Goal: Transaction & Acquisition: Purchase product/service

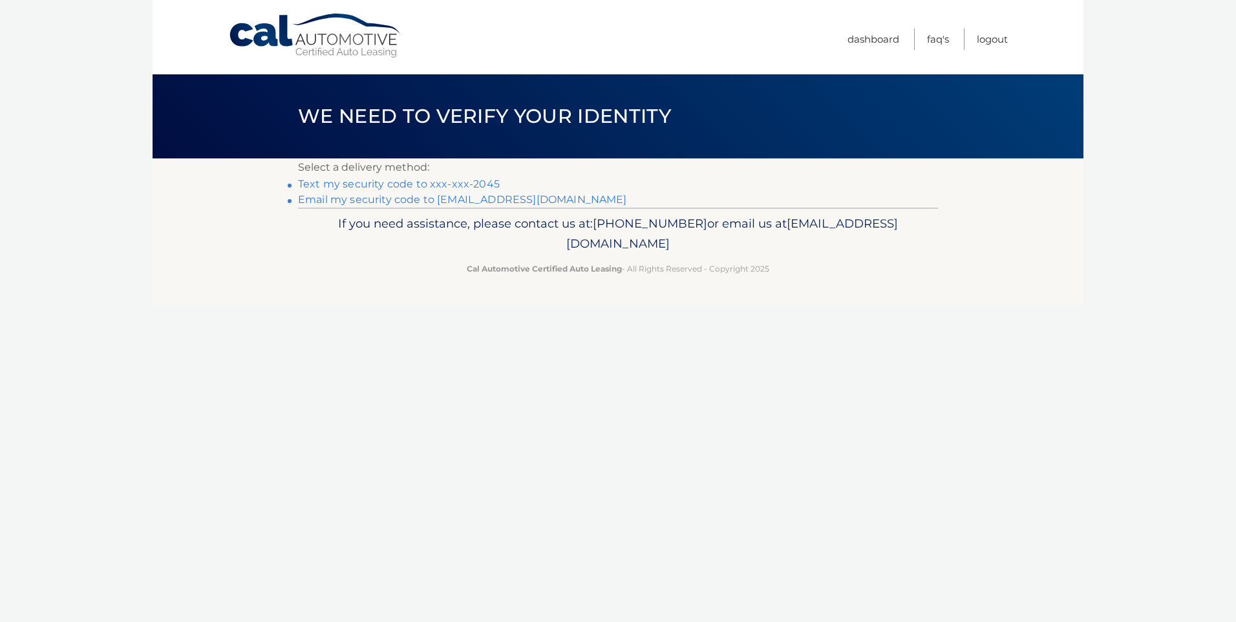
click at [378, 182] on link "Text my security code to xxx-xxx-2045" at bounding box center [399, 184] width 202 height 12
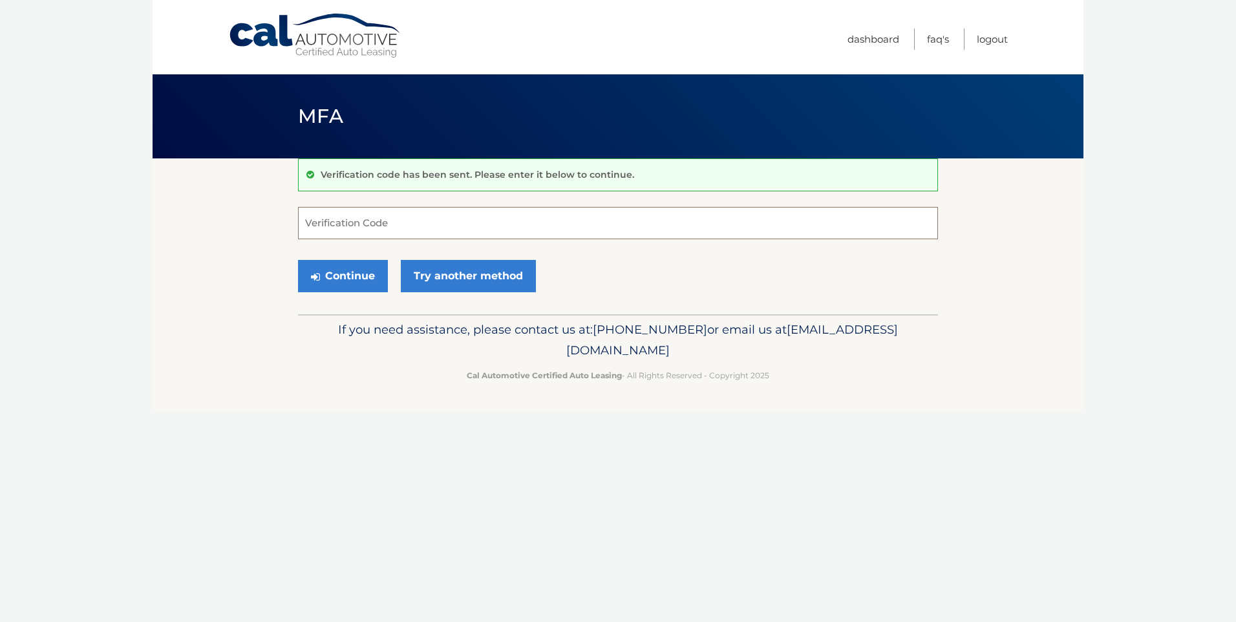
click at [400, 220] on input "Verification Code" at bounding box center [618, 223] width 640 height 32
type input "517424"
click at [352, 268] on button "Continue" at bounding box center [343, 276] width 90 height 32
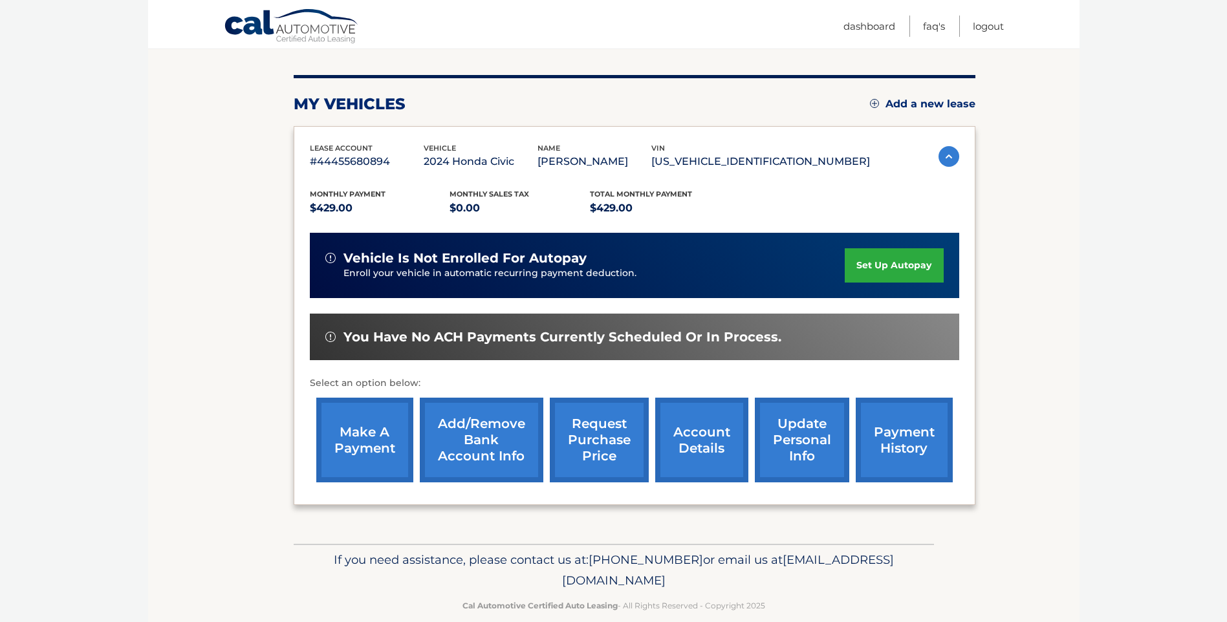
scroll to position [162, 0]
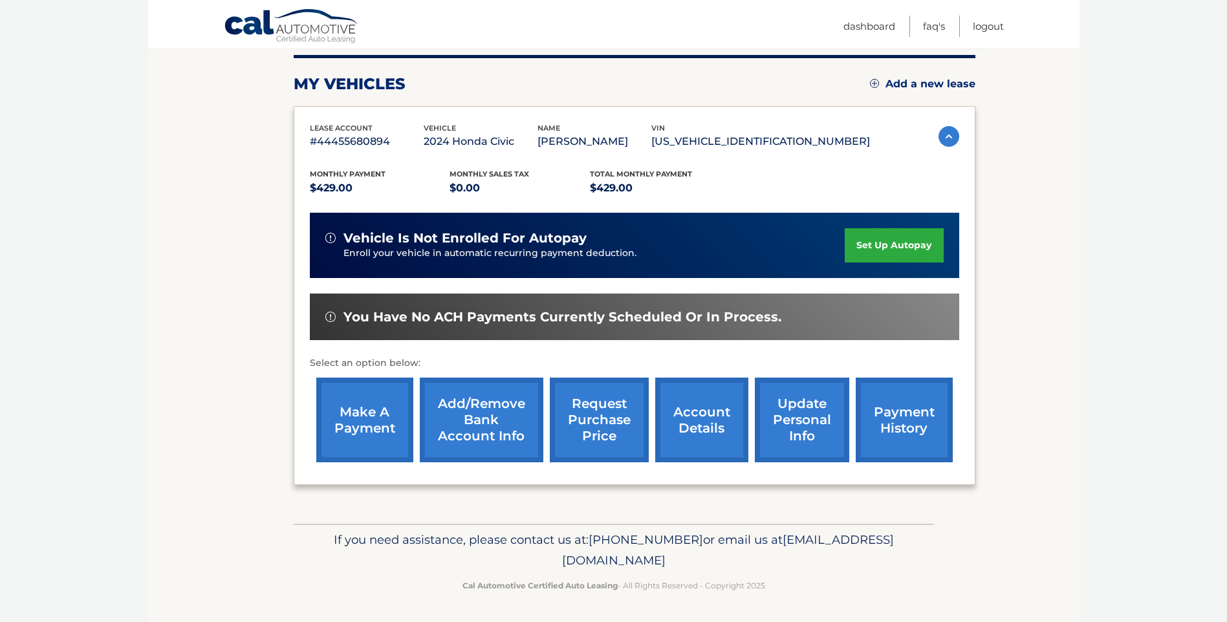
click at [387, 407] on link "make a payment" at bounding box center [364, 420] width 97 height 85
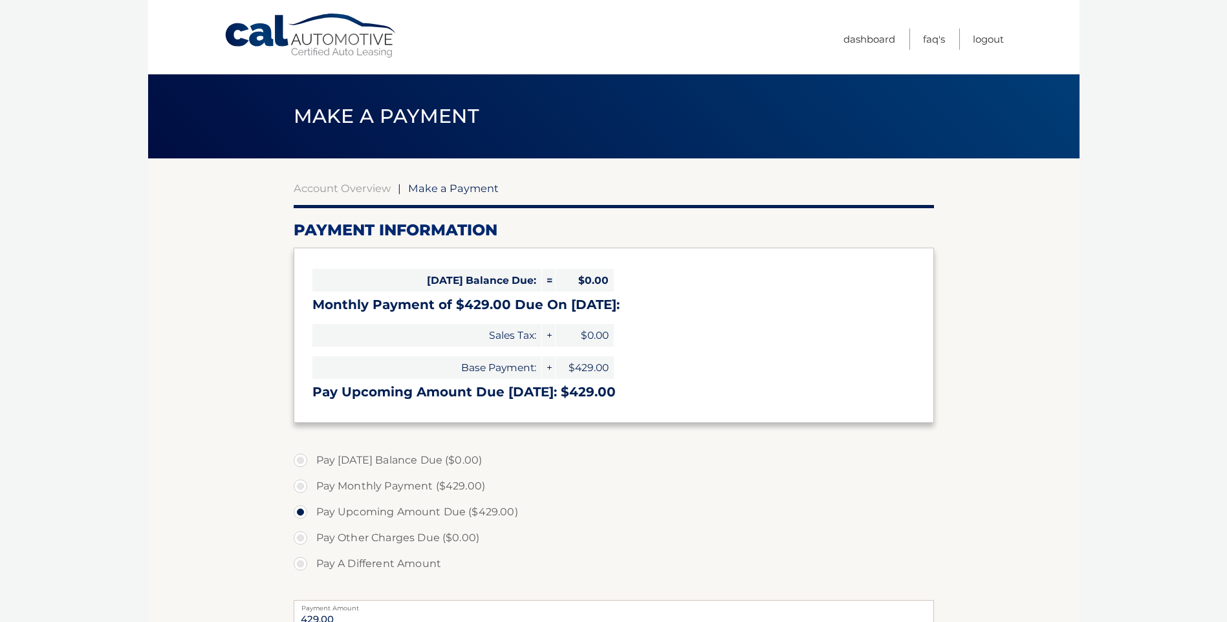
select select "ZWI5NDIyYmEtYTAzMy00NjljLTkzYjktNTFiMDhiYjdhZTA1"
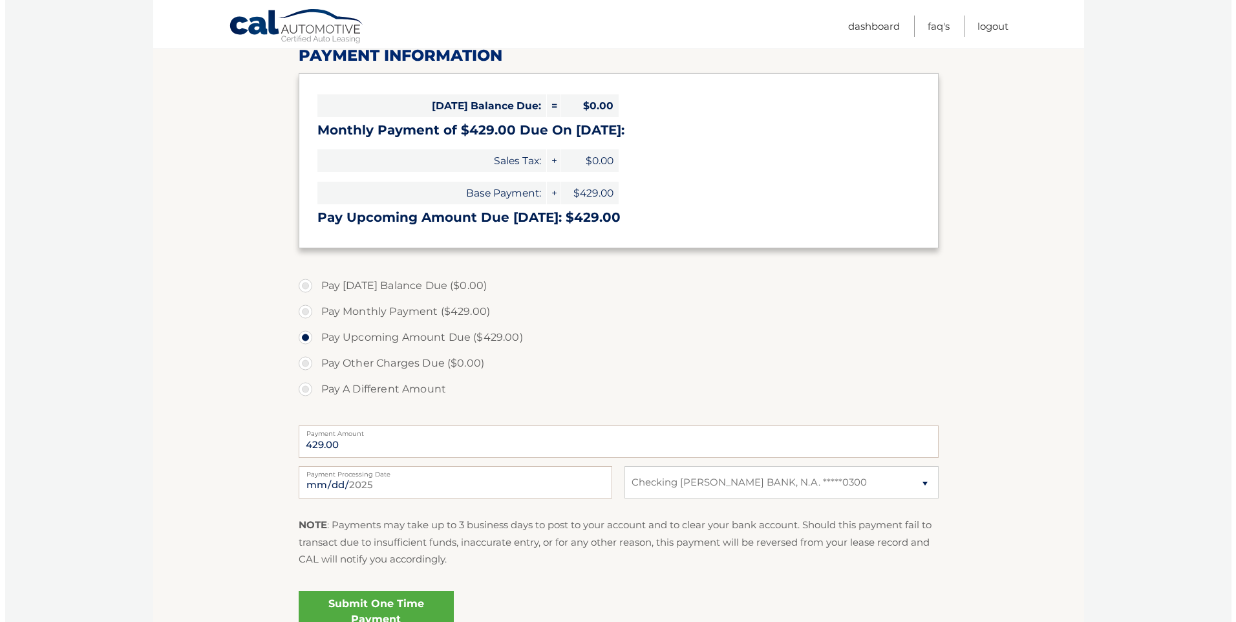
scroll to position [194, 0]
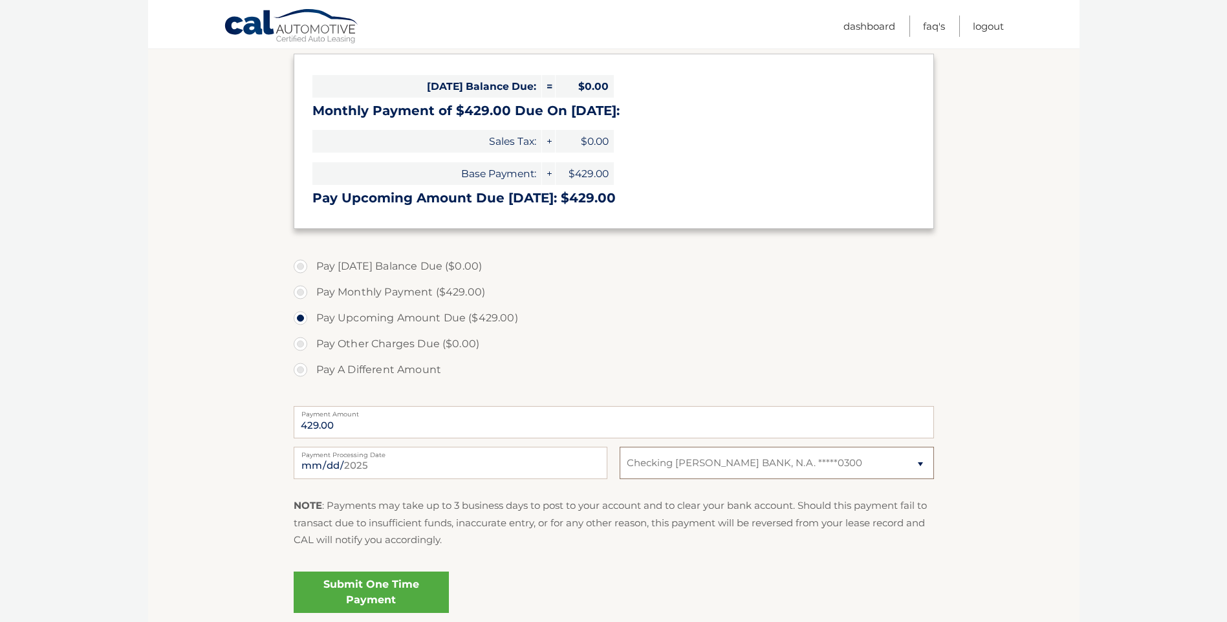
click at [923, 464] on select "Select Bank Account Checking [PERSON_NAME] BANK, N.A. *****0300" at bounding box center [776, 463] width 314 height 32
click at [501, 469] on input "[DATE]" at bounding box center [451, 463] width 314 height 32
type input "[DATE]"
click at [400, 588] on link "Submit One Time Payment" at bounding box center [371, 592] width 155 height 41
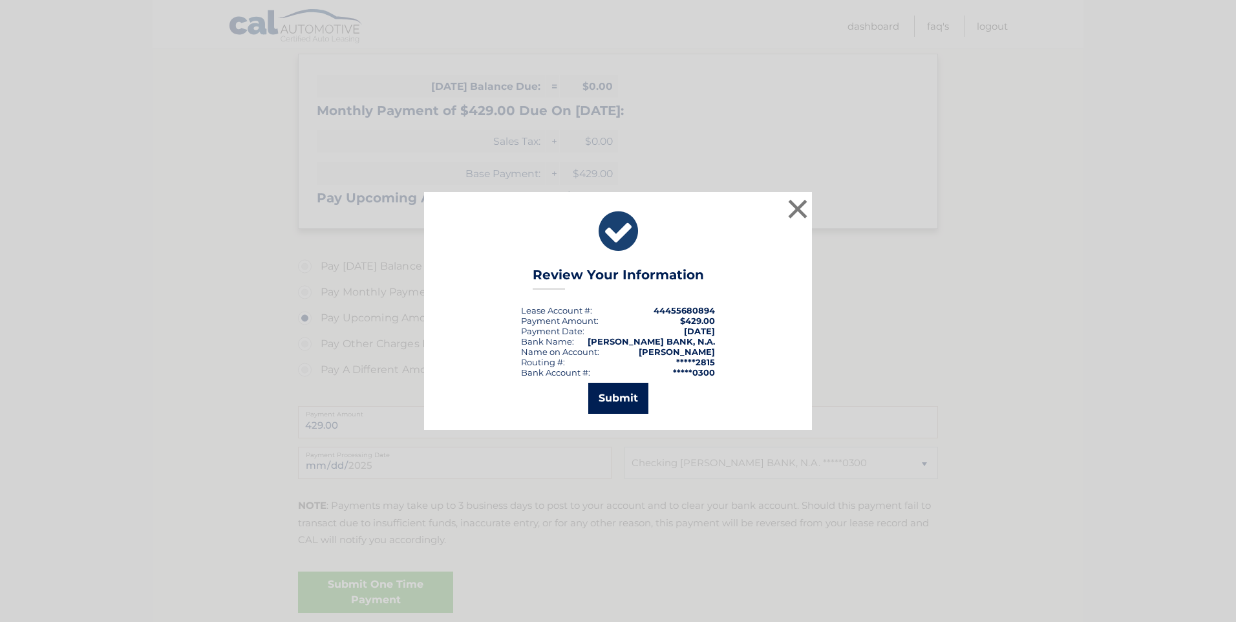
click at [620, 392] on button "Submit" at bounding box center [618, 398] width 60 height 31
